Goal: Find specific page/section: Find specific page/section

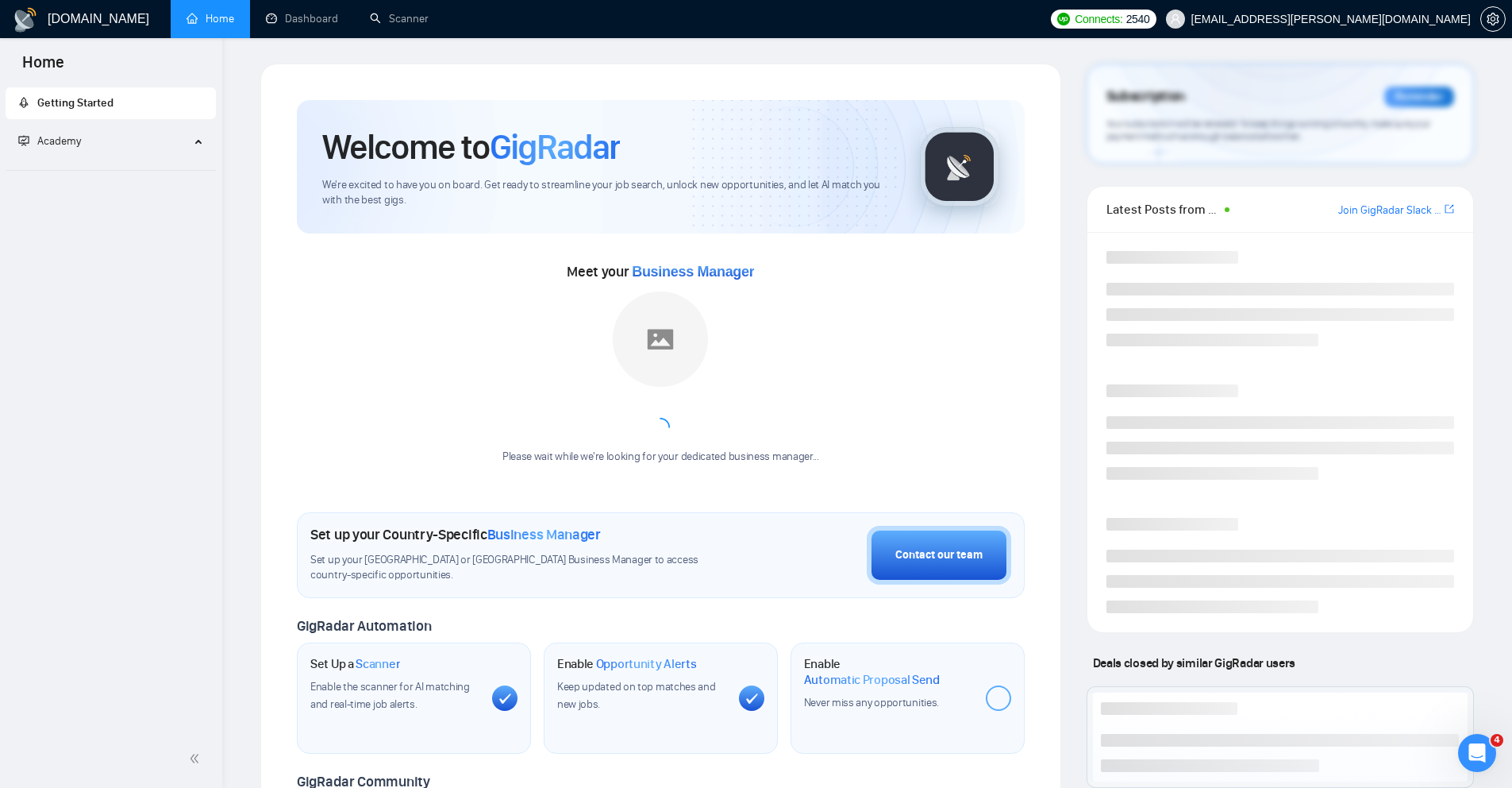
click at [949, 30] on ul "Home Dashboard Scanner" at bounding box center [604, 19] width 878 height 39
click at [317, 12] on link "Dashboard" at bounding box center [301, 18] width 72 height 13
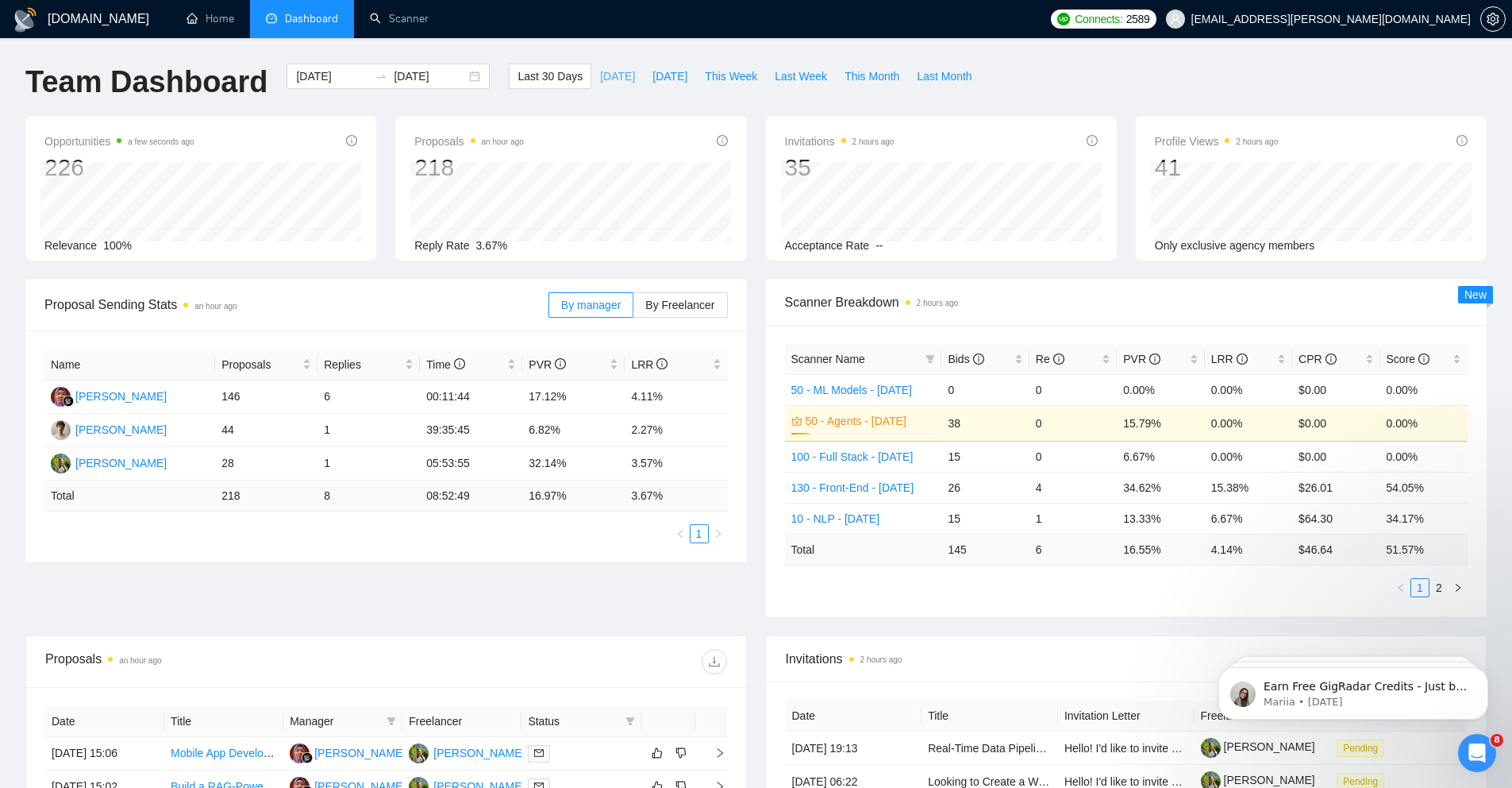
click at [621, 79] on button "[DATE]" at bounding box center [617, 76] width 52 height 25
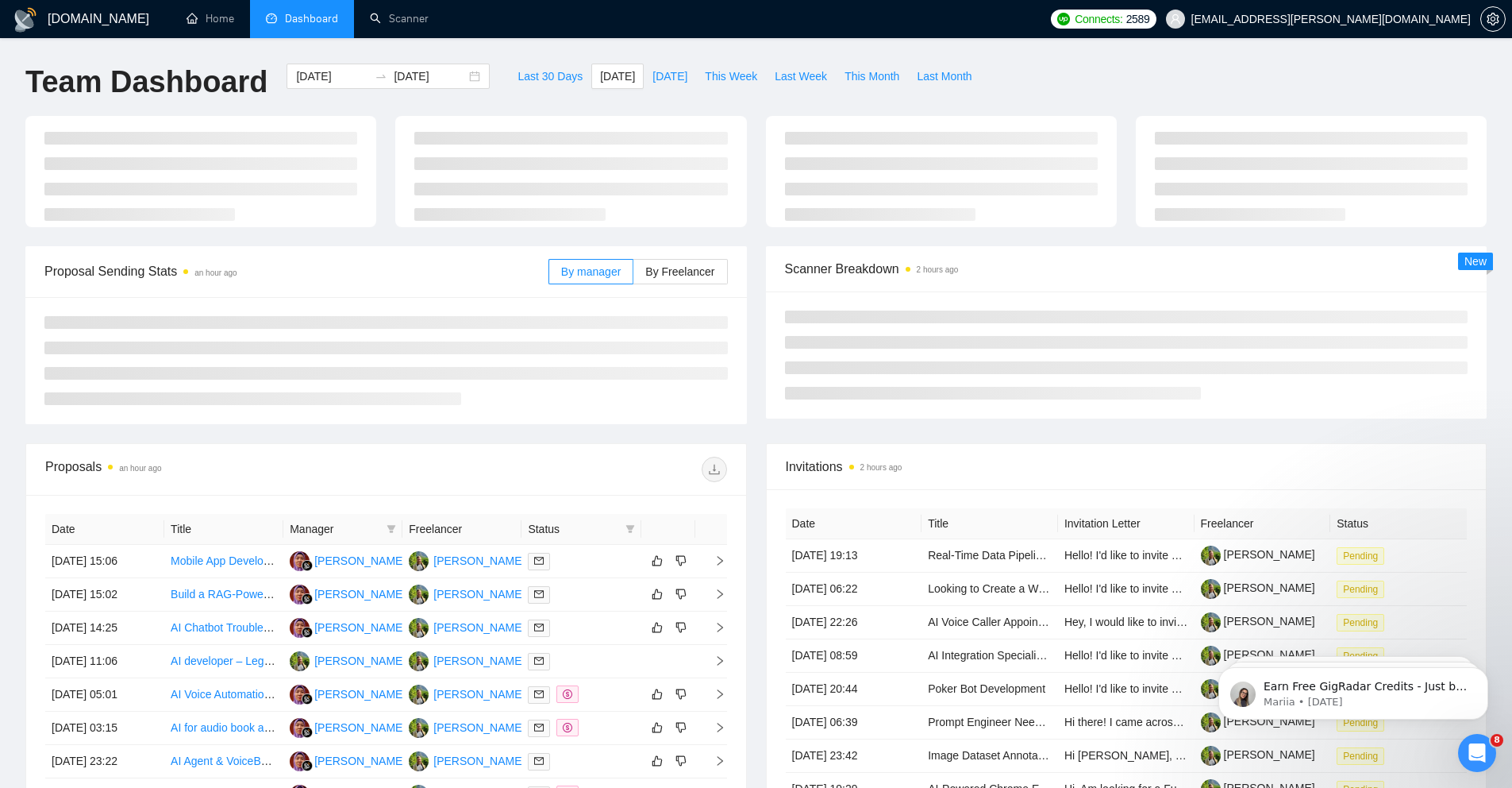
type input "[DATE]"
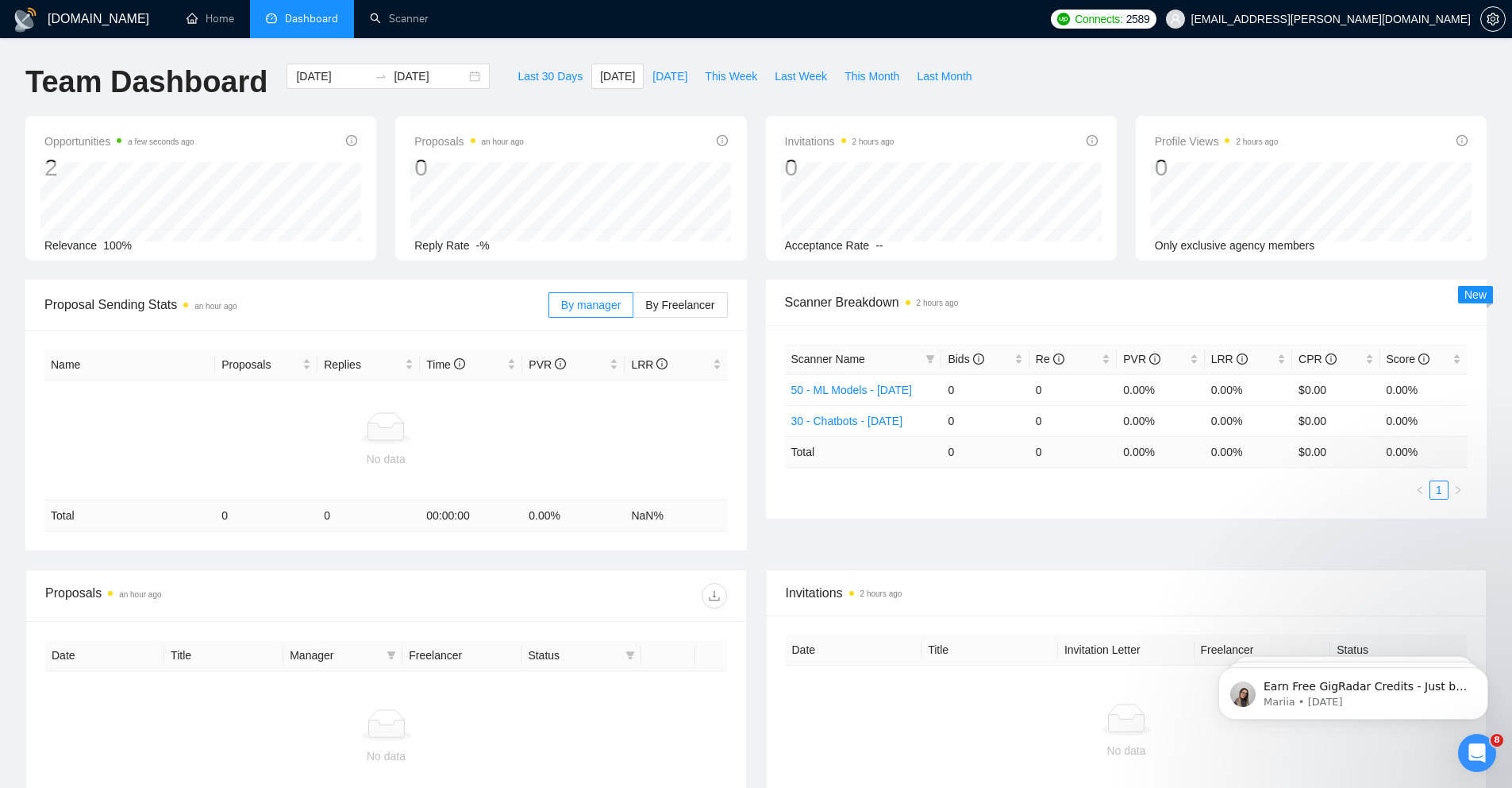
click at [1342, 77] on div "Team Dashboard [DATE] [DATE] Last 30 Days [DATE] [DATE] This Week Last Week Thi…" at bounding box center [755, 90] width 1480 height 52
